Goal: Transaction & Acquisition: Purchase product/service

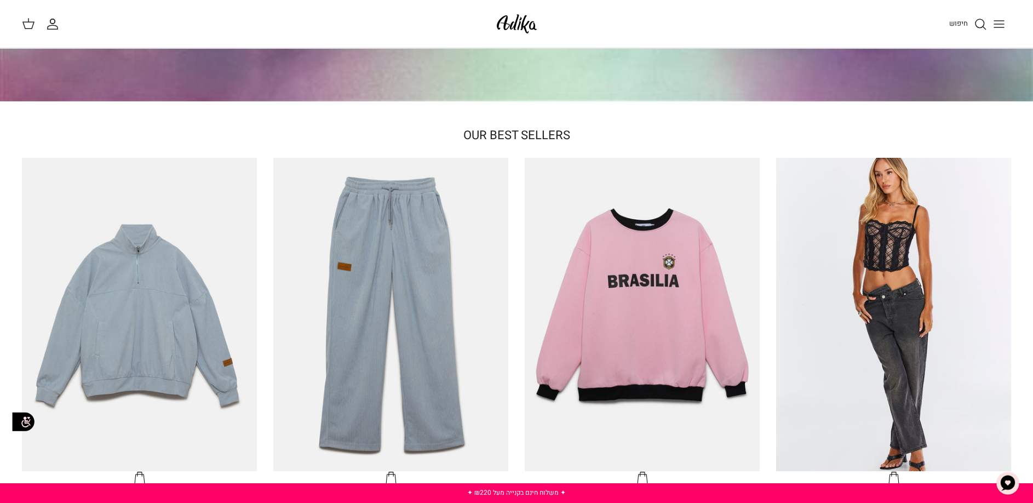
scroll to position [329, 0]
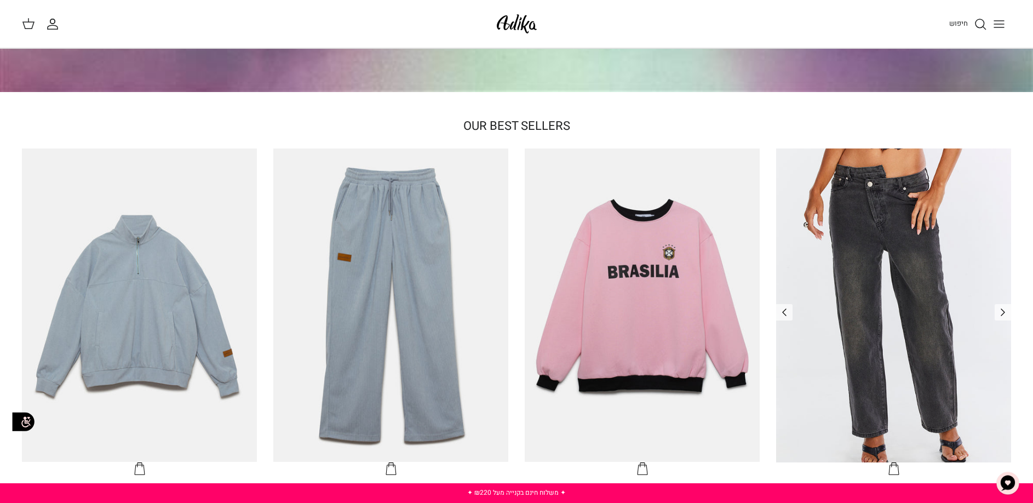
click at [875, 198] on img "ג׳ינס All Or Nothing קריס-קרוס | BOYFRIEND" at bounding box center [893, 304] width 235 height 313
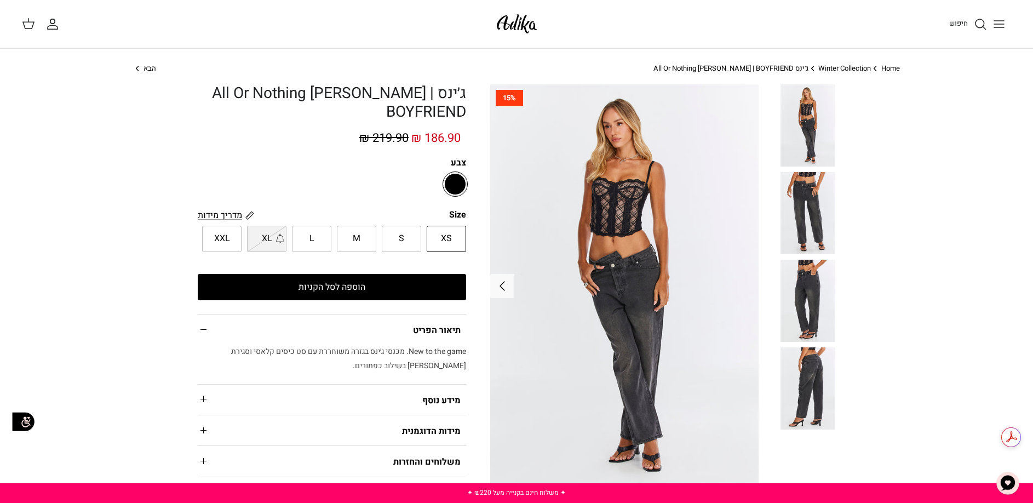
click at [604, 186] on img at bounding box center [624, 285] width 268 height 403
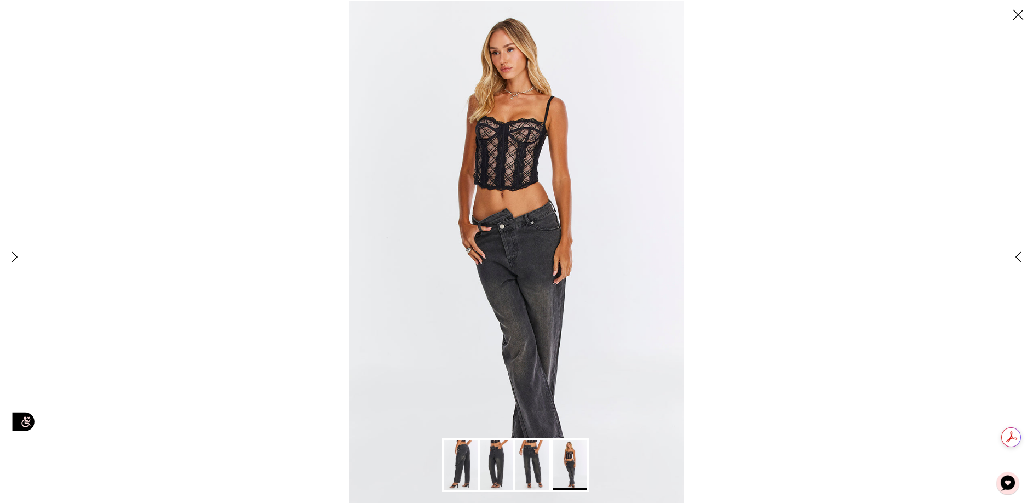
click at [533, 160] on img at bounding box center [516, 251] width 335 height 503
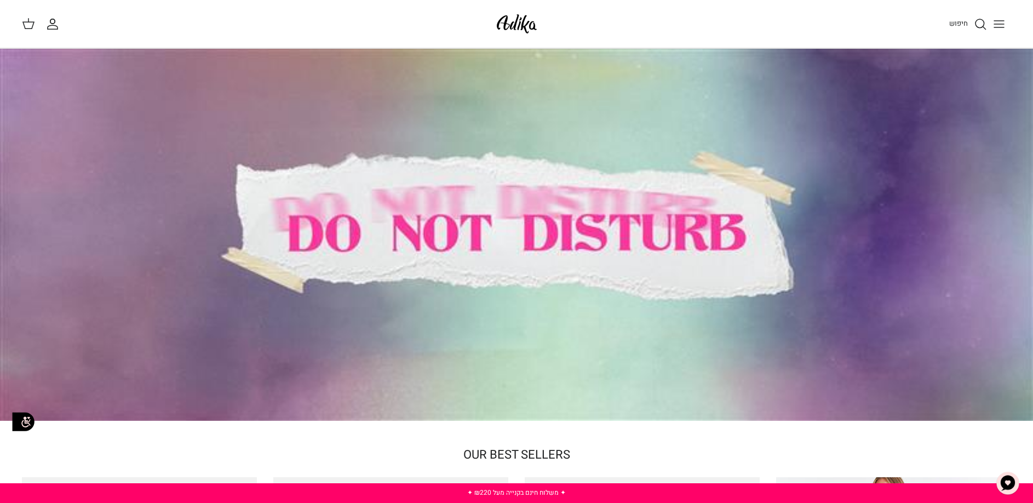
click at [1001, 25] on icon "Toggle menu" at bounding box center [998, 24] width 13 height 13
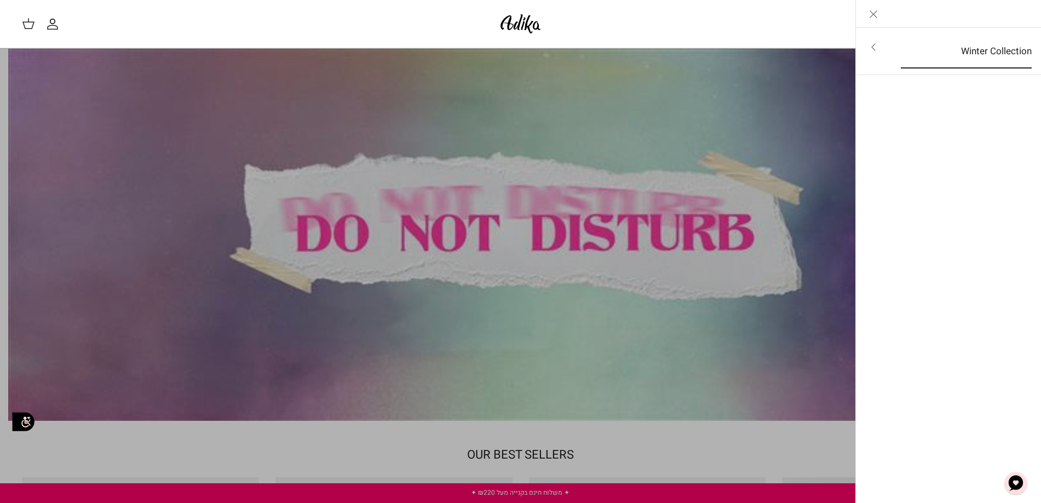
click at [983, 56] on link "Winter Collection" at bounding box center [966, 52] width 151 height 34
